Goal: Book appointment/travel/reservation

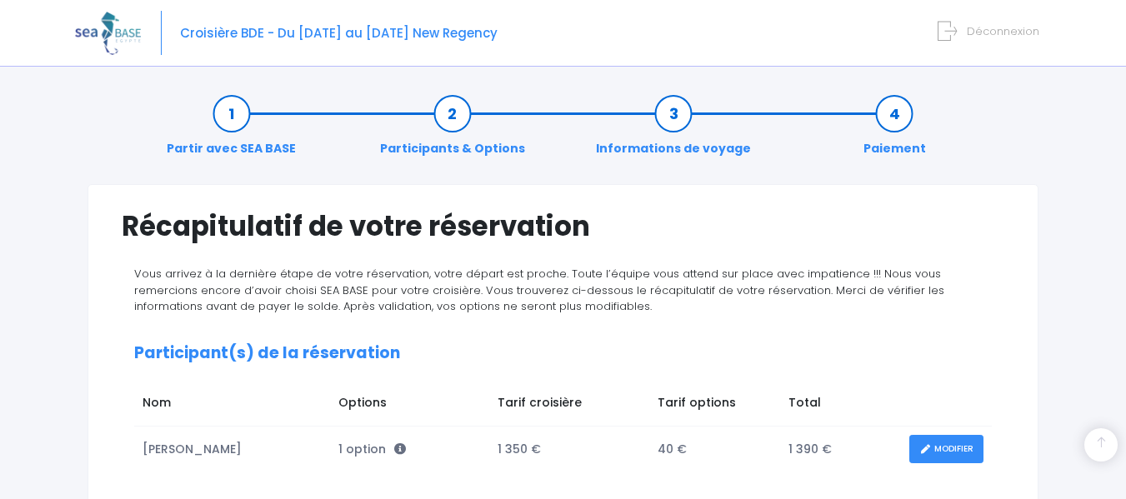
scroll to position [603, 0]
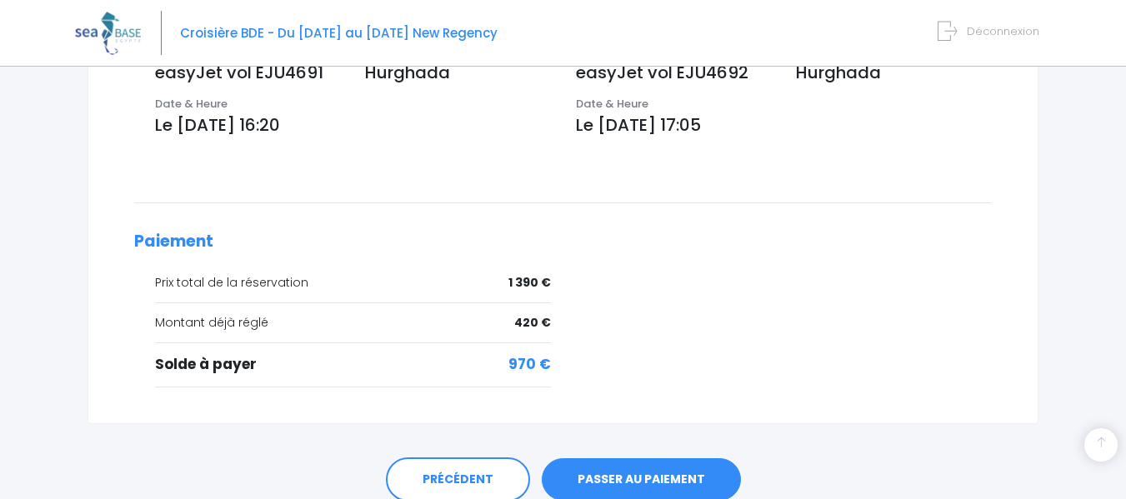
click at [642, 477] on link "PASSER AU PAIEMENT" at bounding box center [641, 479] width 199 height 43
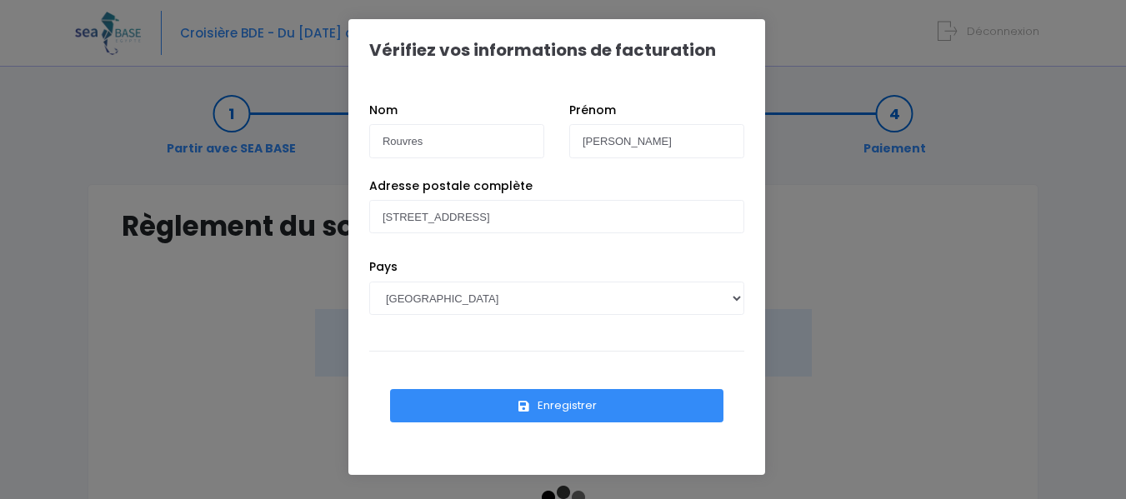
click at [574, 403] on button "Enregistrer" at bounding box center [556, 405] width 333 height 33
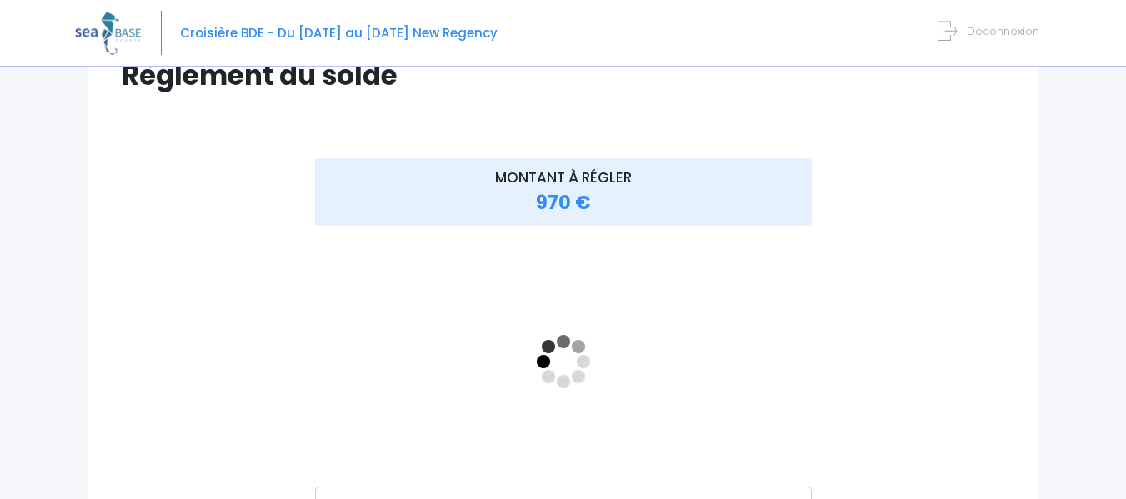
scroll to position [158, 0]
